Goal: Find specific page/section: Find specific page/section

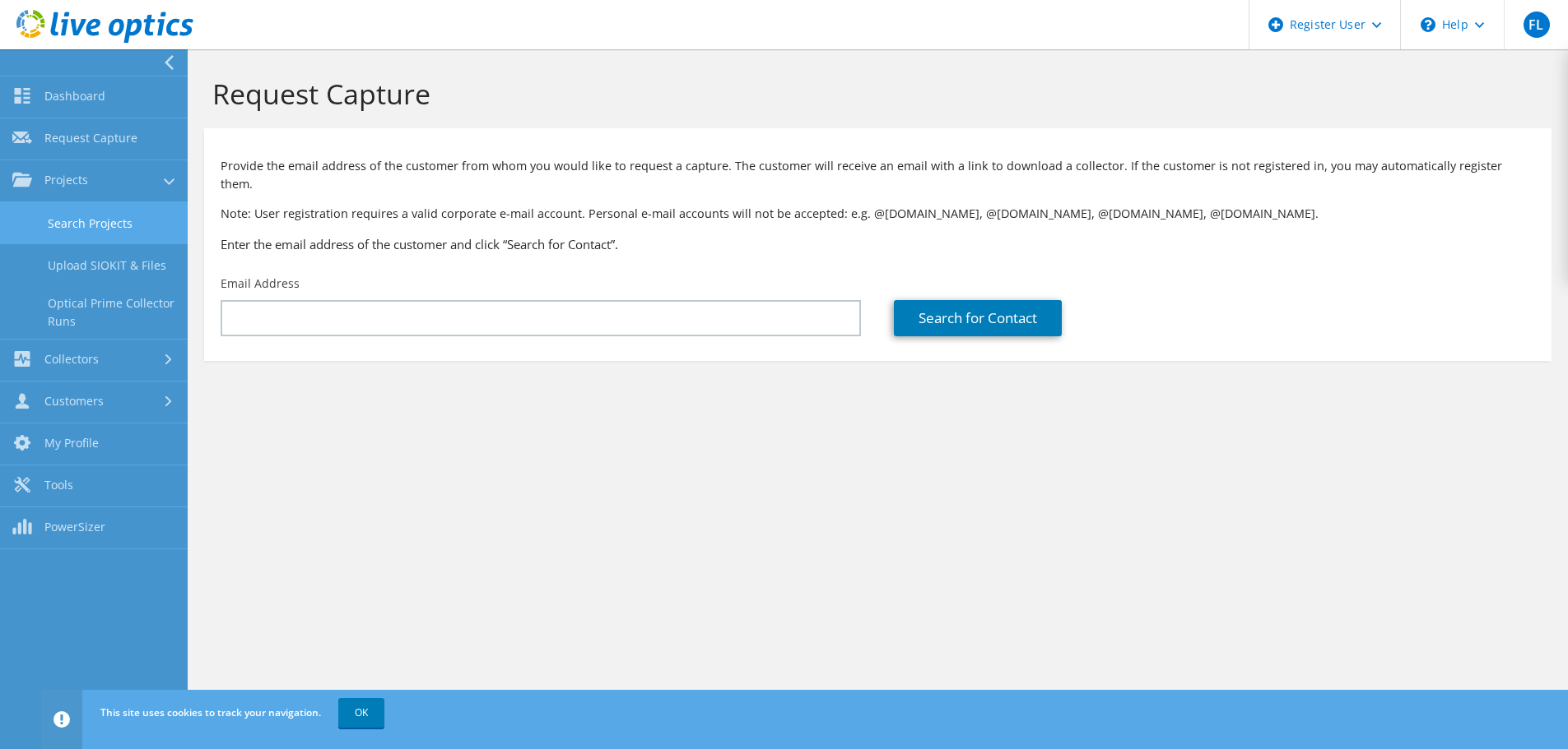
click at [35, 226] on link "Search Projects" at bounding box center [94, 223] width 188 height 42
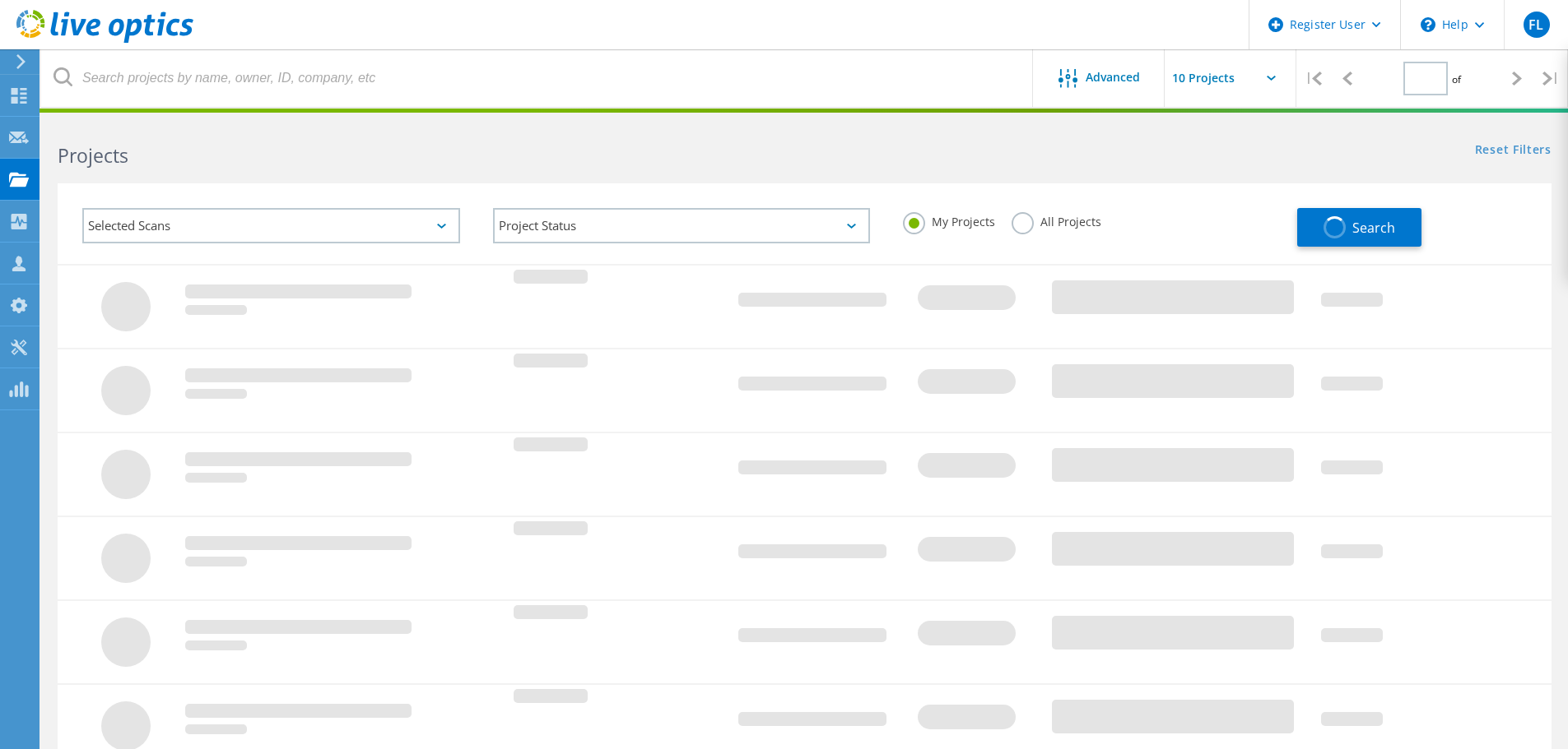
type input "1"
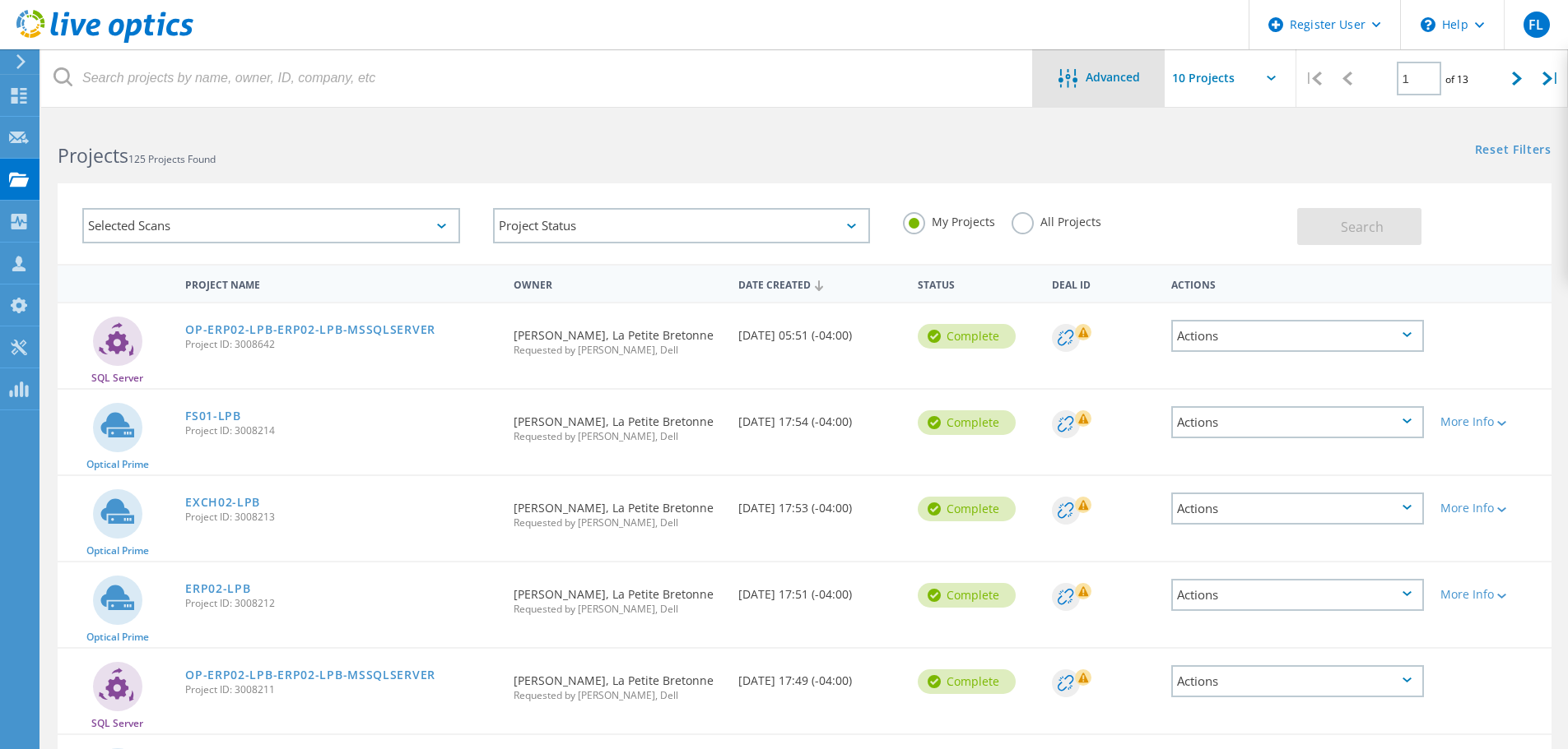
click at [1058, 72] on icon at bounding box center [1067, 79] width 19 height 19
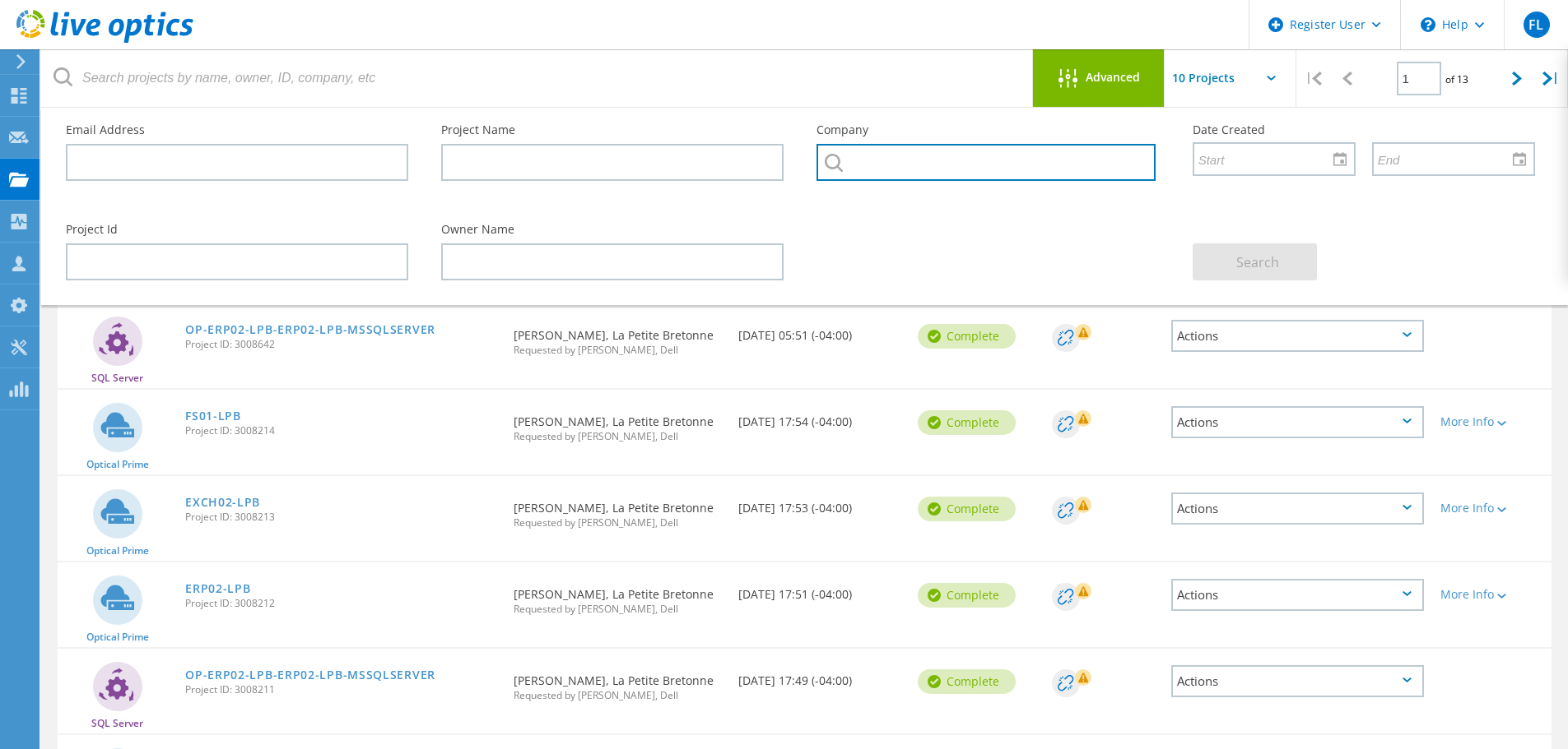
click at [974, 166] on input "text" at bounding box center [986, 163] width 339 height 37
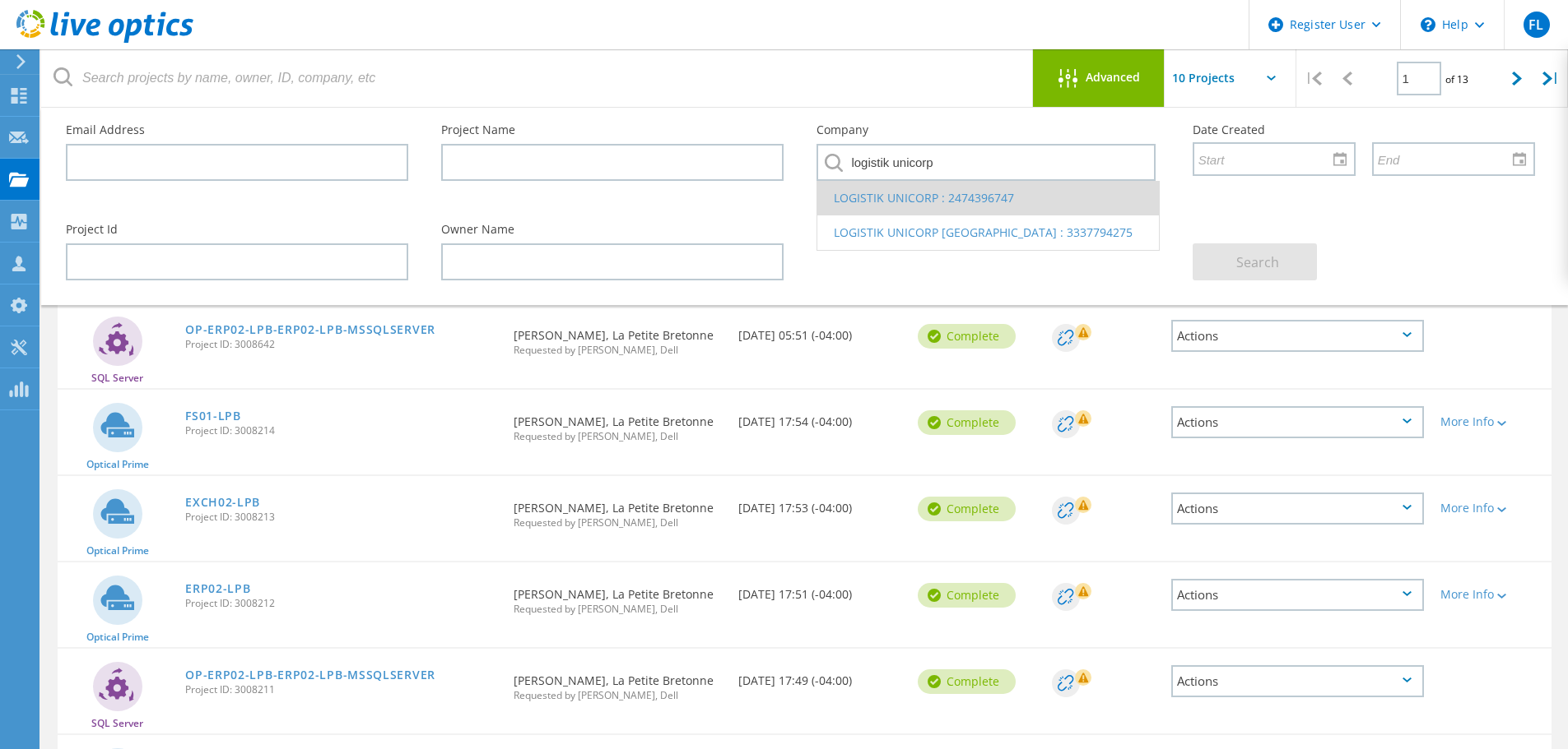
click at [918, 205] on li "LOGISTIK UNICORP : 2474396747" at bounding box center [988, 198] width 341 height 35
type input "LOGISTIK UNICORP : 2474396747"
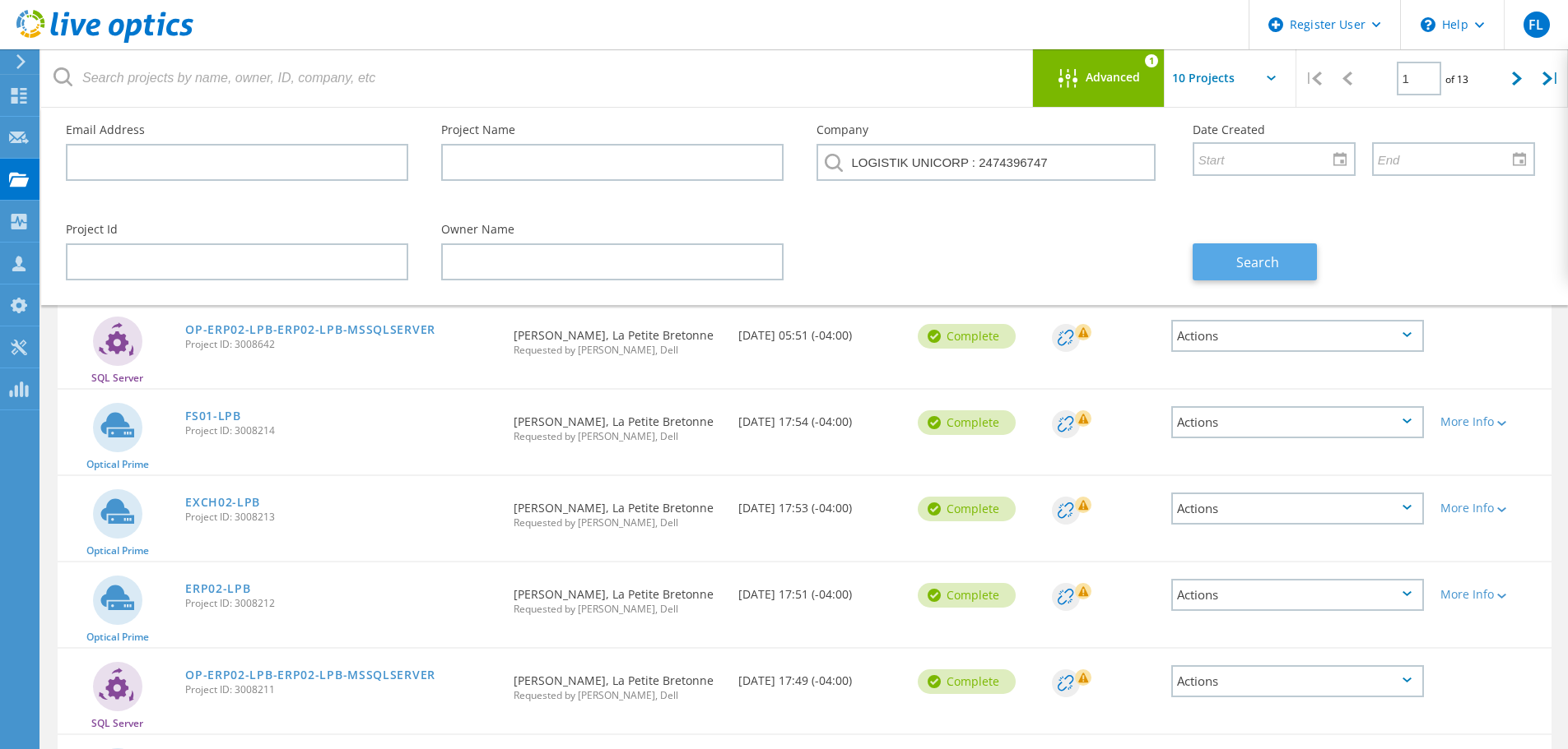
click at [1225, 261] on button "Search" at bounding box center [1255, 262] width 124 height 37
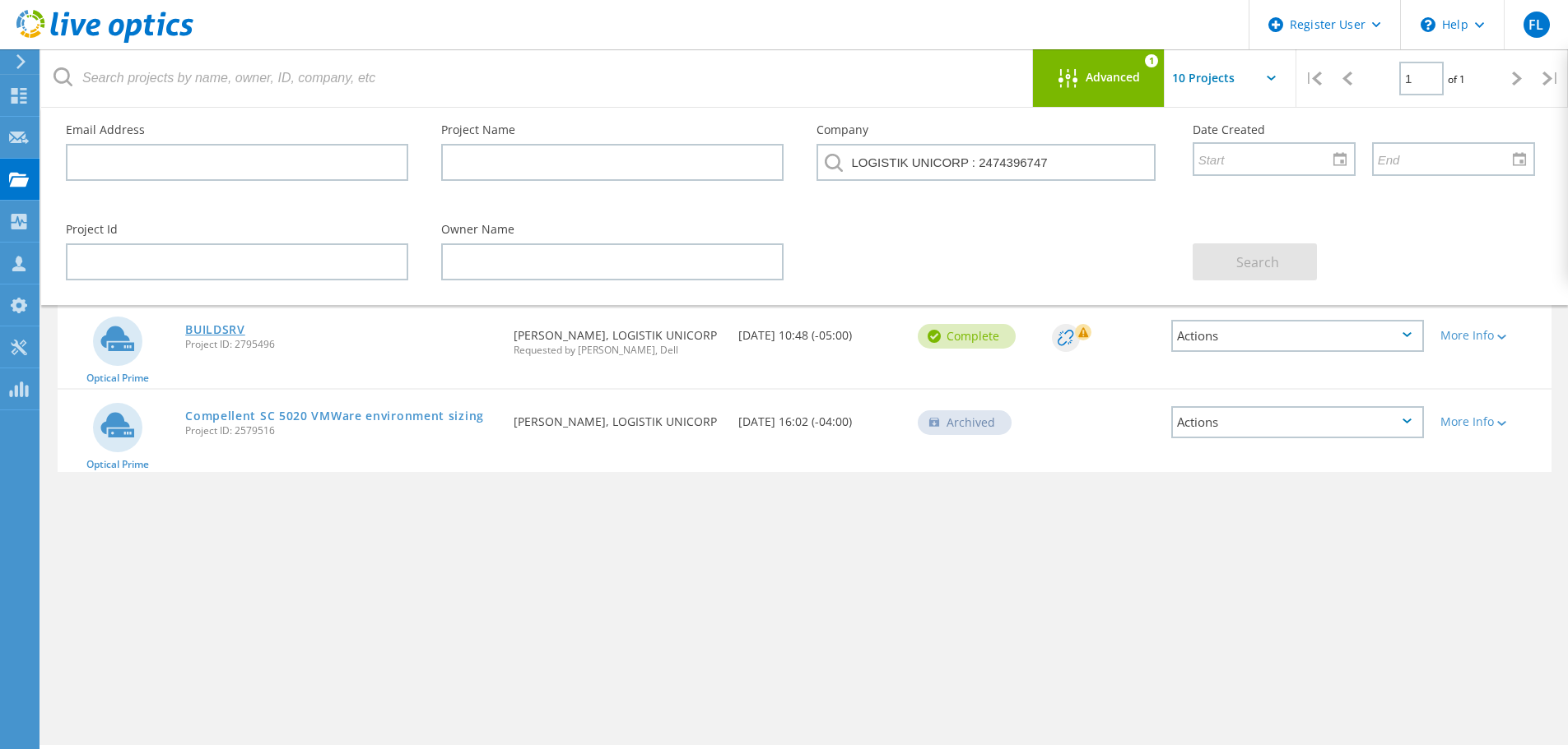
click at [217, 333] on link "BUILDSRV" at bounding box center [215, 330] width 60 height 11
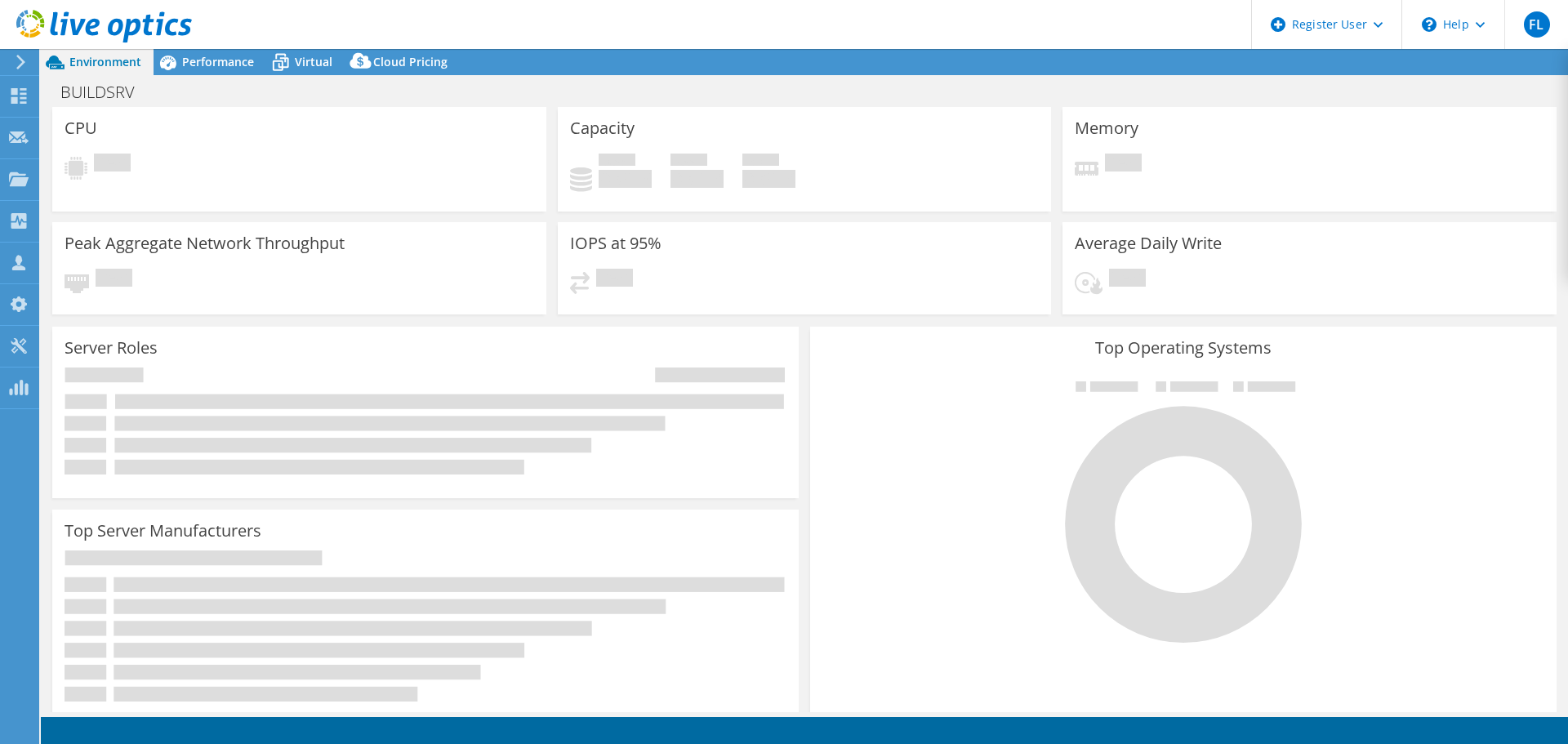
select select "[GEOGRAPHIC_DATA]"
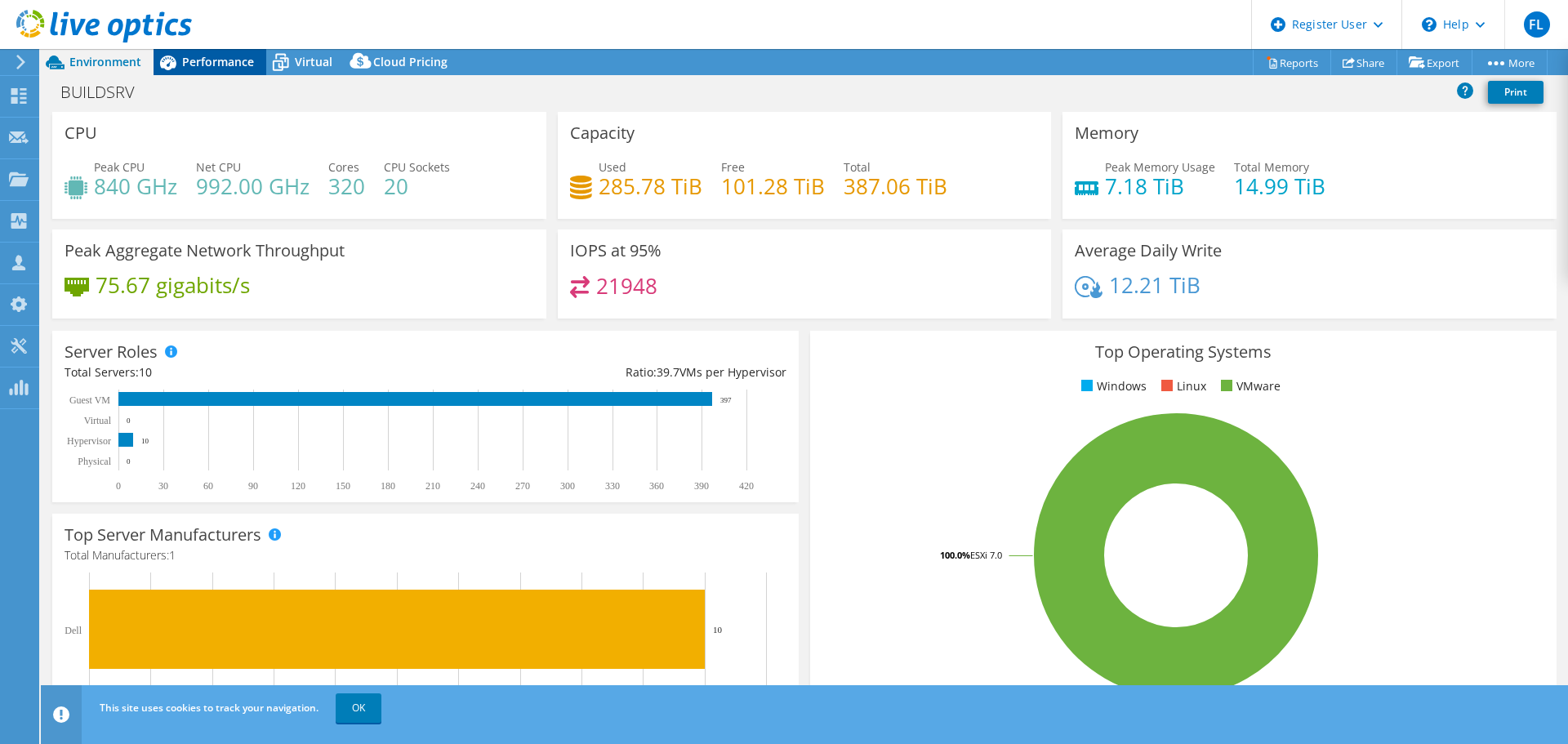
click at [227, 64] on span "Performance" at bounding box center [217, 61] width 71 height 16
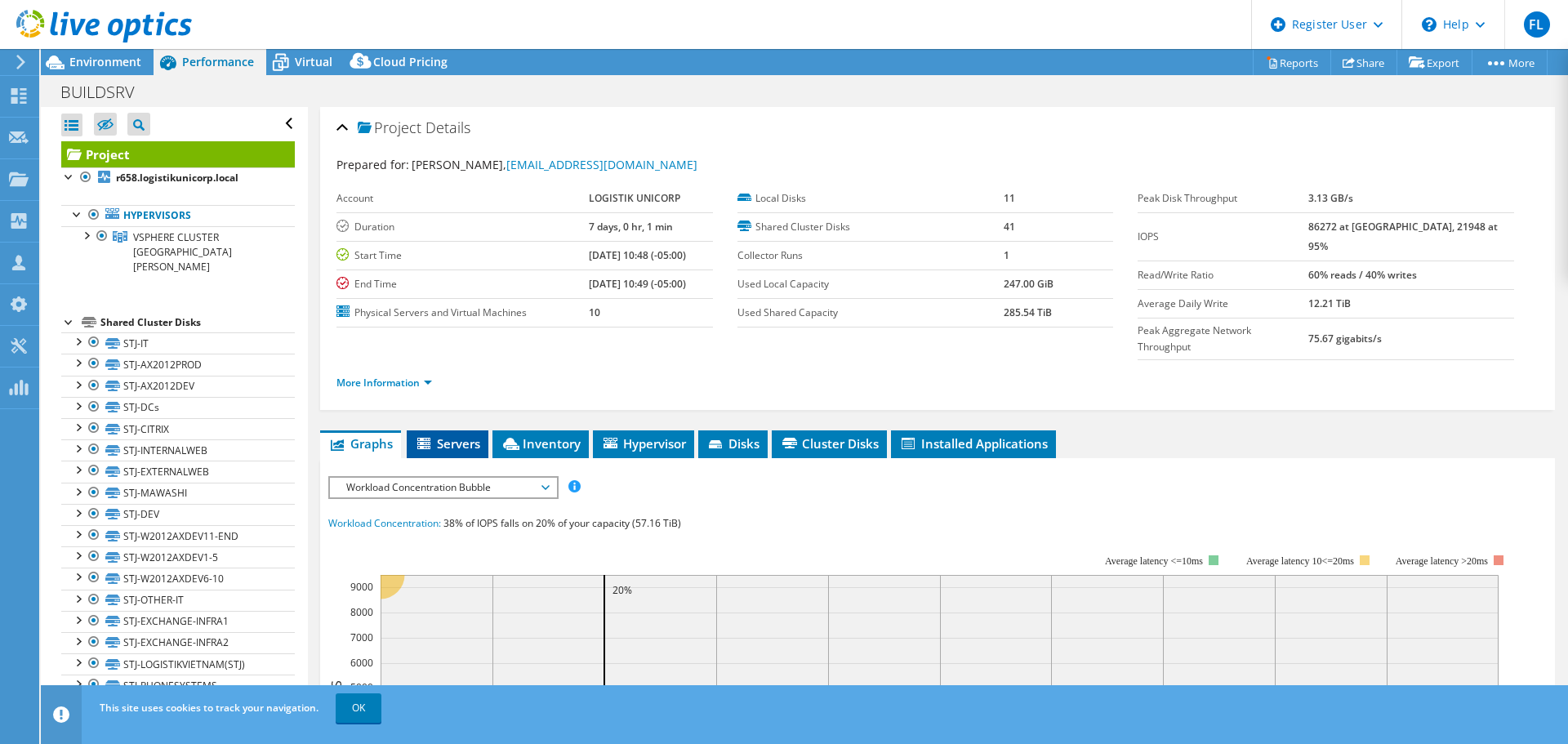
click at [477, 436] on span "Servers" at bounding box center [447, 444] width 65 height 17
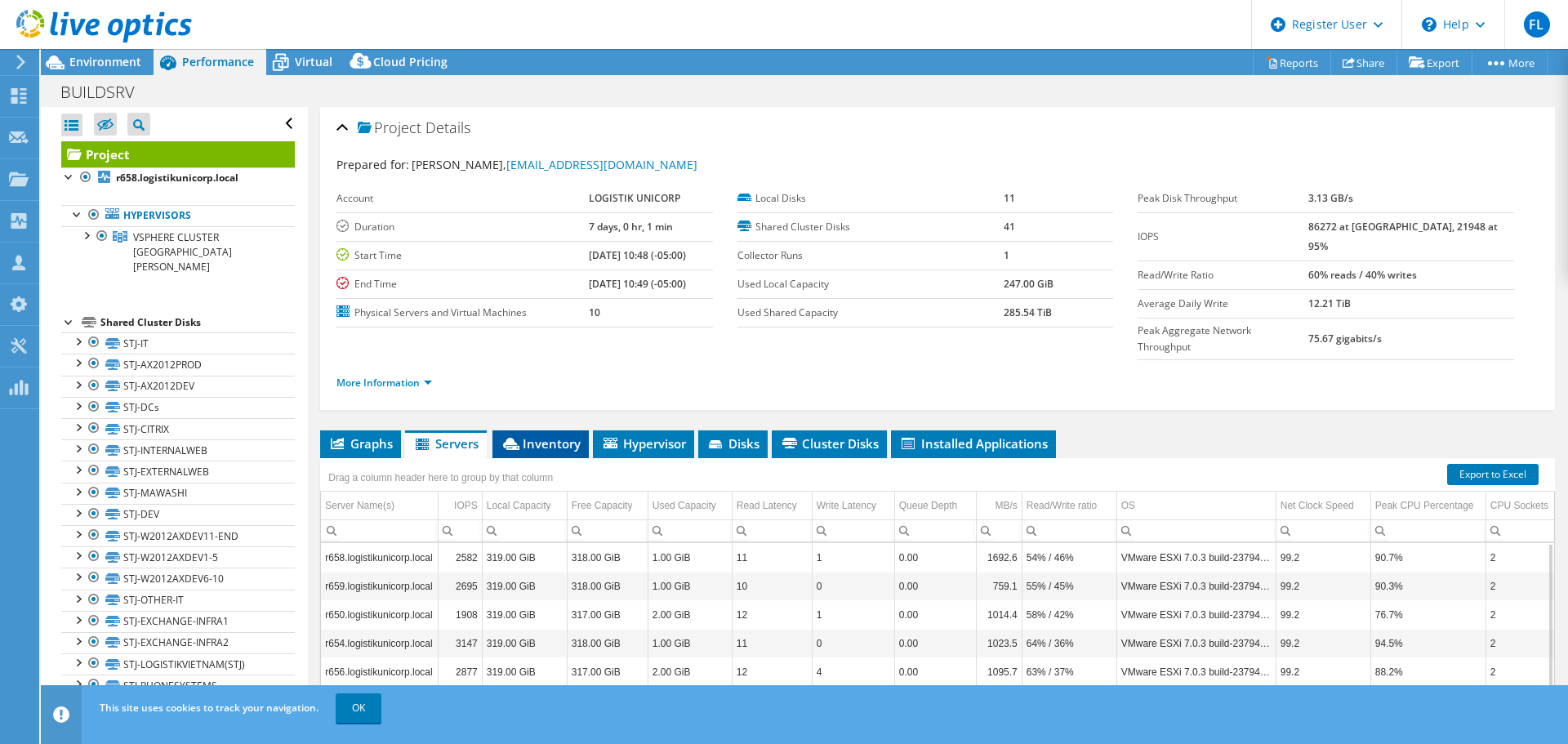
click at [528, 436] on span "Inventory" at bounding box center [540, 444] width 80 height 17
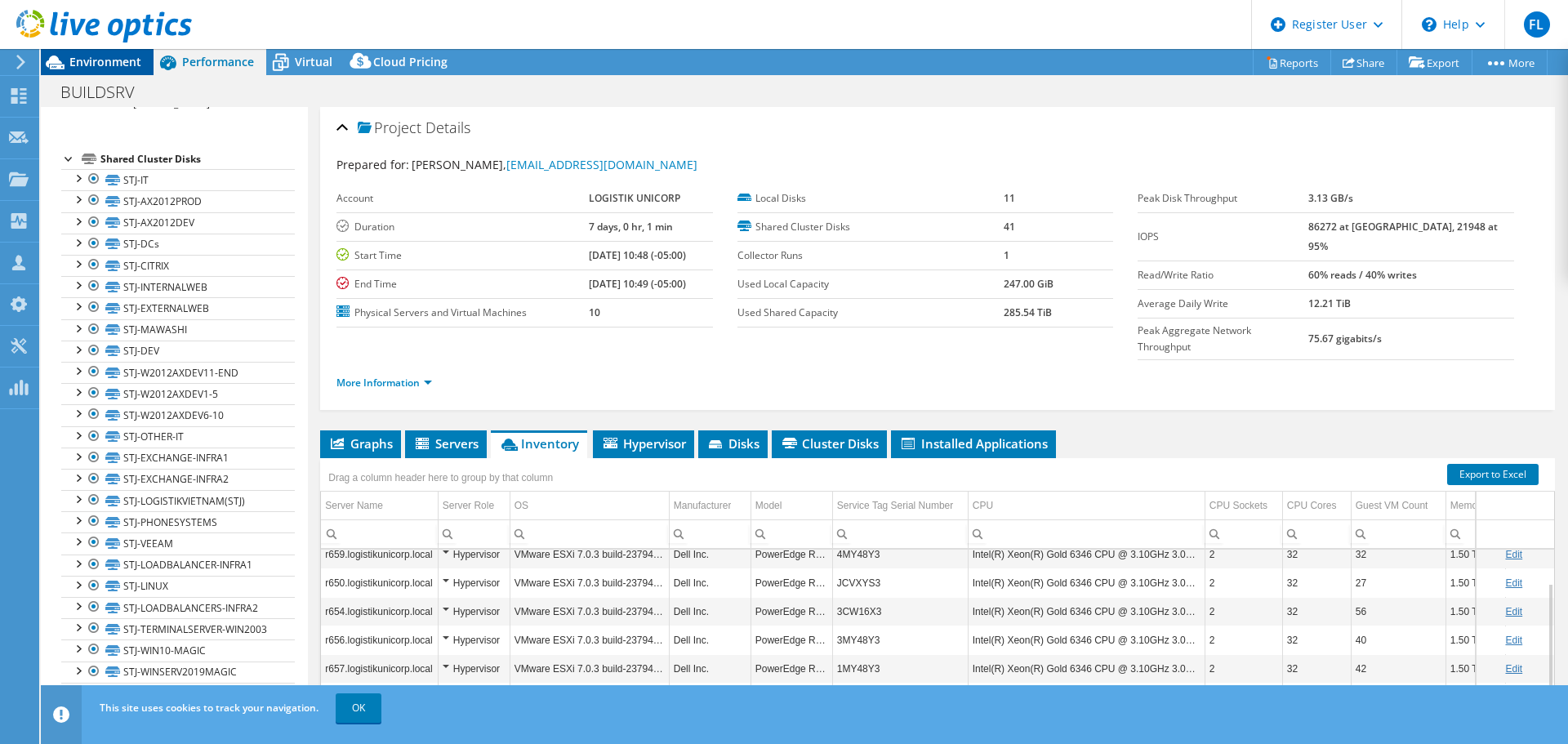
click at [88, 56] on span "Environment" at bounding box center [105, 61] width 71 height 16
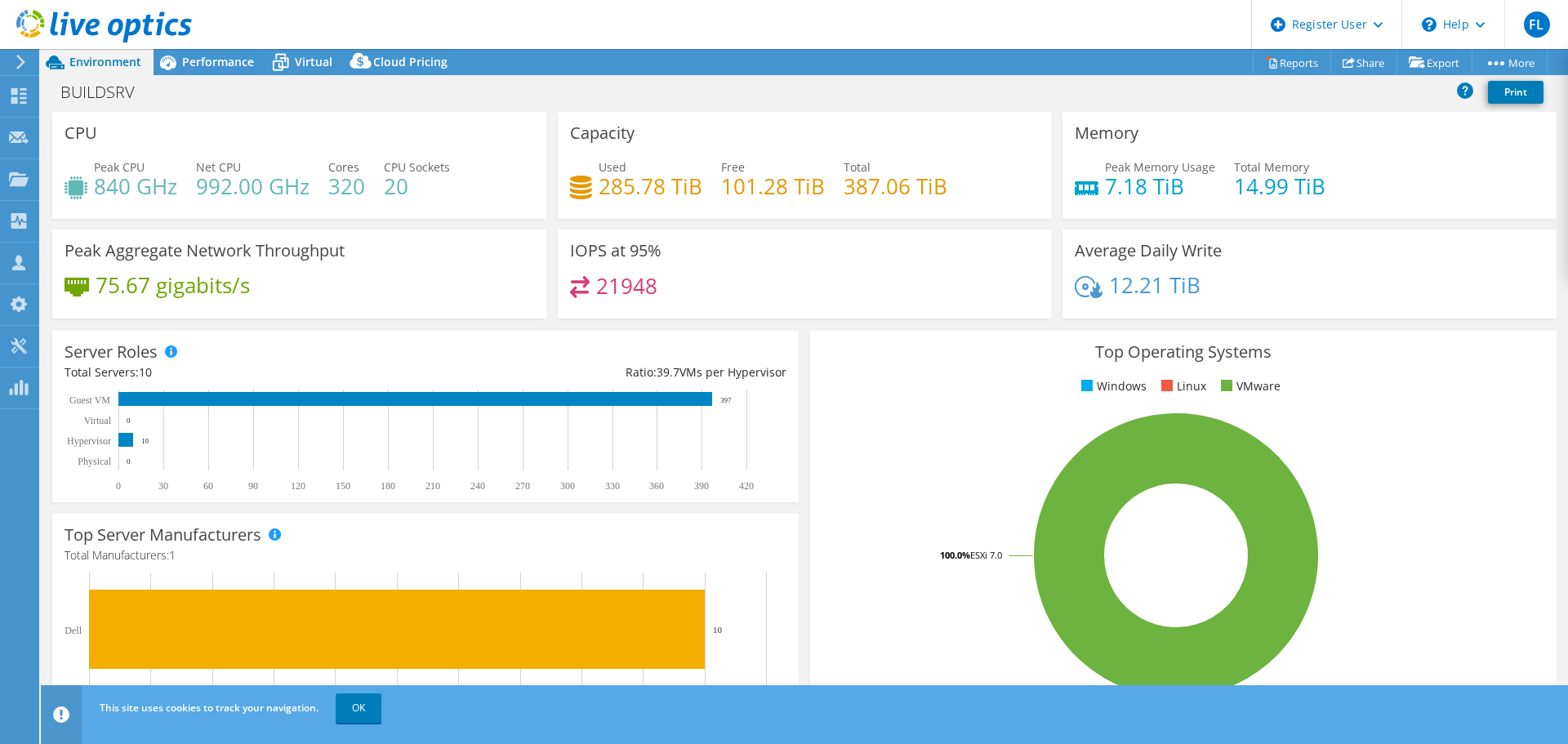
click at [281, 98] on div "BUILDSRV Print" at bounding box center [804, 92] width 1527 height 31
drag, startPoint x: 184, startPoint y: 51, endPoint x: 180, endPoint y: 61, distance: 10.8
click at [184, 51] on div at bounding box center [96, 27] width 192 height 55
click at [173, 69] on icon at bounding box center [167, 62] width 29 height 29
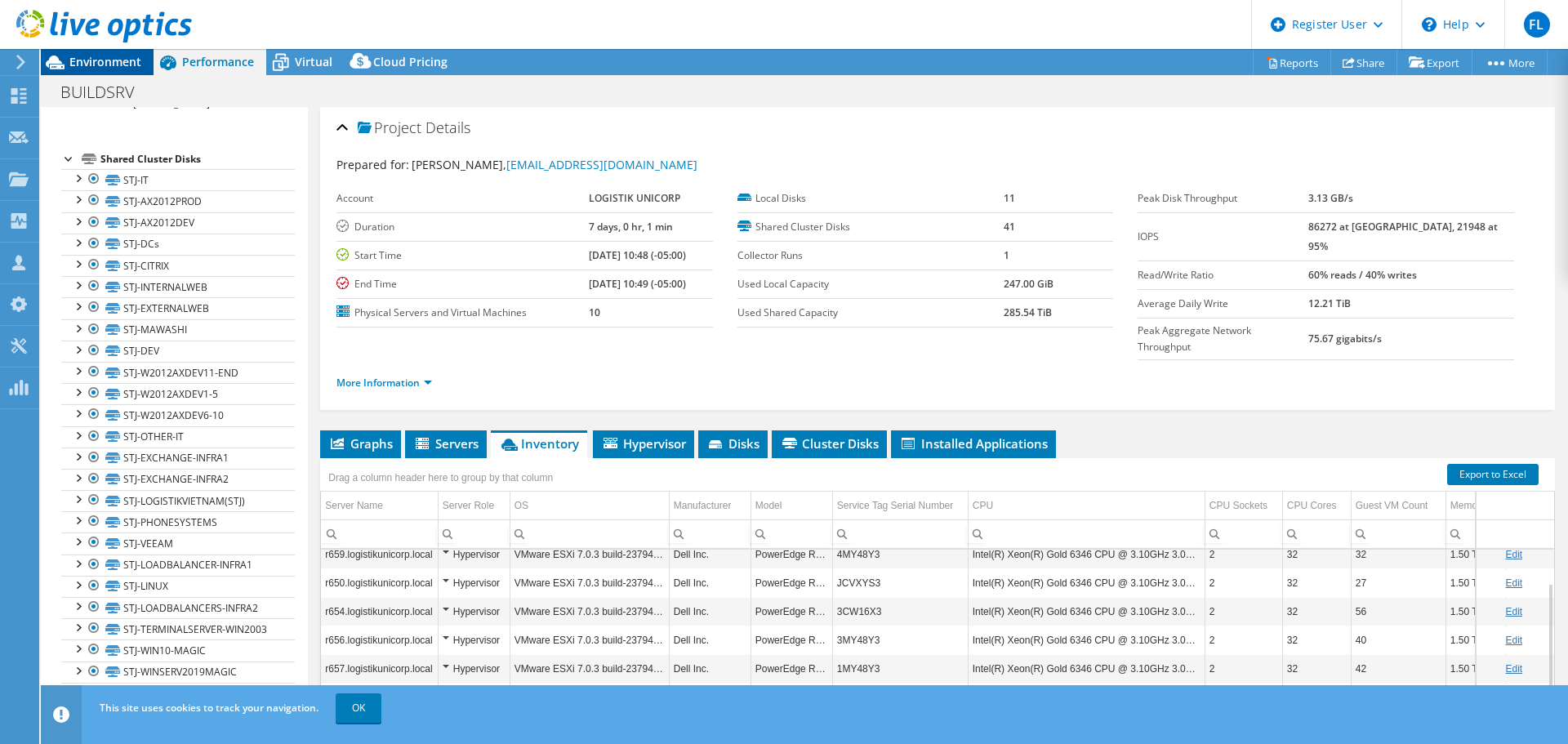
click at [96, 72] on div "Environment" at bounding box center [97, 62] width 112 height 26
